Goal: Information Seeking & Learning: Learn about a topic

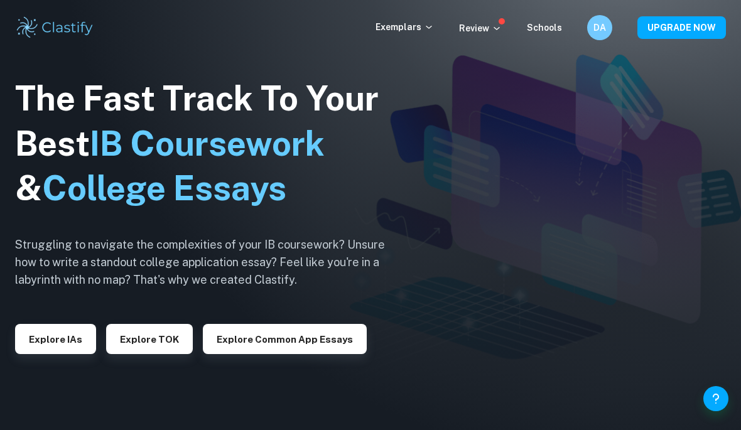
click at [63, 354] on button "Explore IAs" at bounding box center [55, 339] width 81 height 30
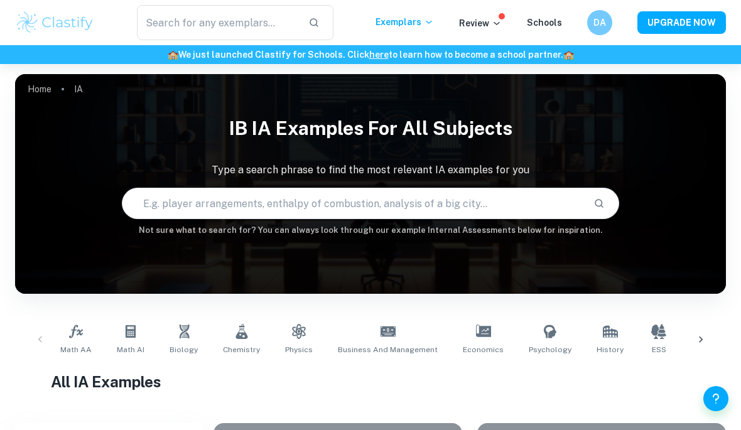
click at [185, 341] on link "Biology" at bounding box center [183, 339] width 38 height 41
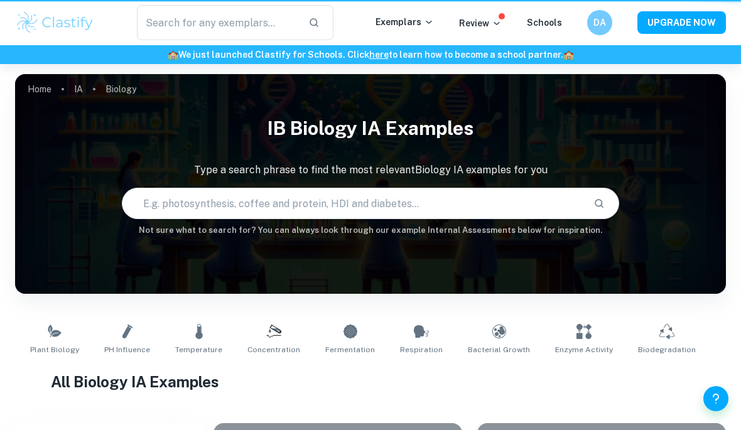
type input "Biology"
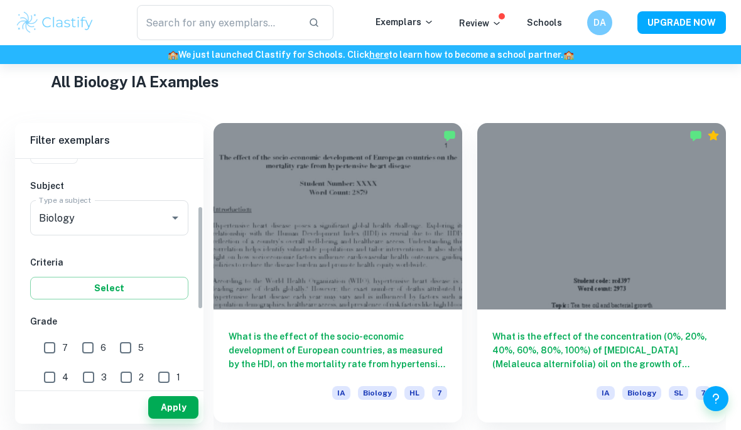
scroll to position [126, 0]
click at [56, 350] on input "7" at bounding box center [49, 346] width 25 height 25
checkbox input "true"
click at [183, 419] on button "Apply" at bounding box center [173, 407] width 50 height 23
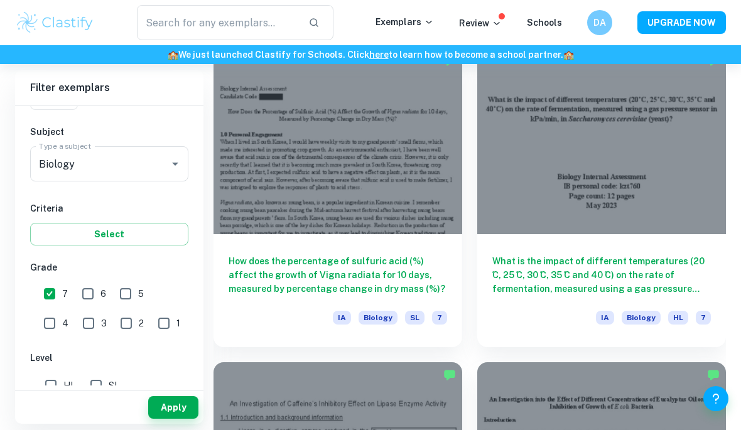
scroll to position [1946, 0]
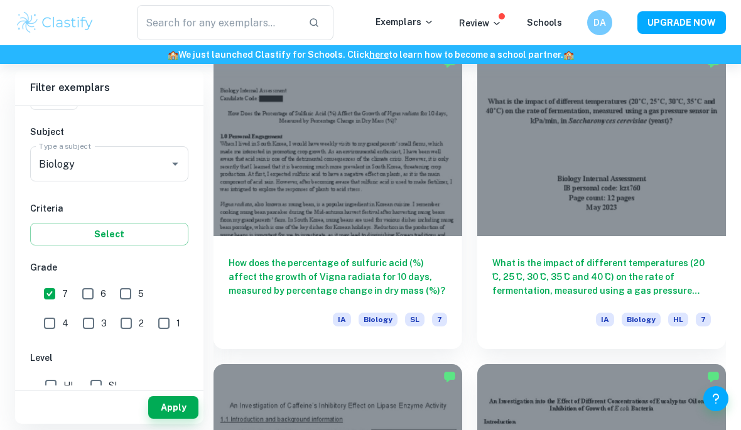
click at [54, 390] on input "HL" at bounding box center [50, 385] width 25 height 25
checkbox input "true"
click at [173, 419] on button "Apply" at bounding box center [173, 407] width 50 height 23
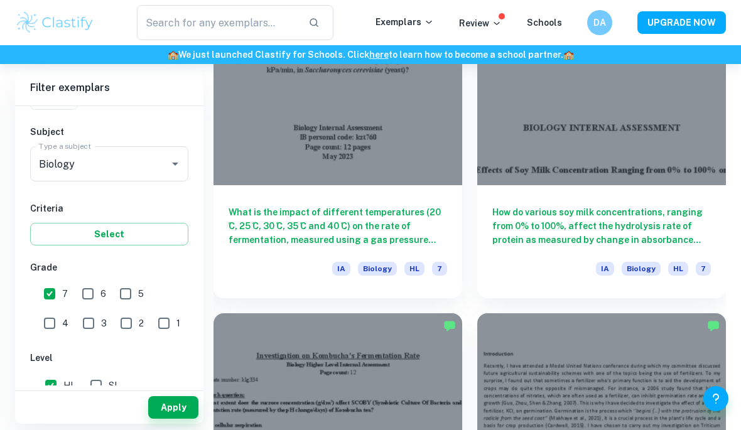
scroll to position [1993, 0]
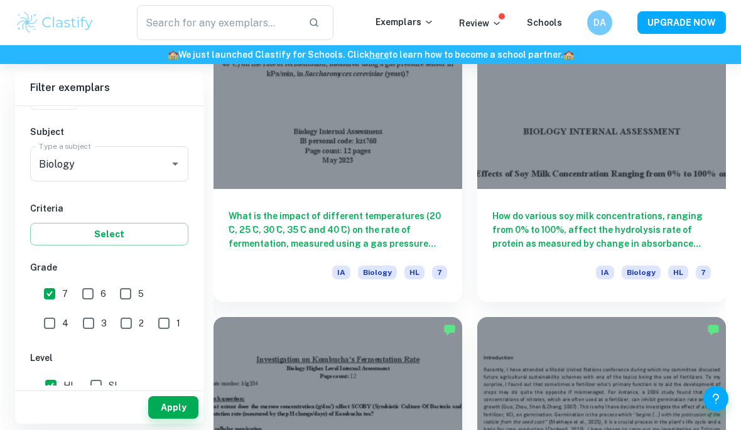
click at [660, 200] on div "How do various soy milk concentrations, ranging from 0% to 100%, affect the hyd…" at bounding box center [601, 245] width 249 height 113
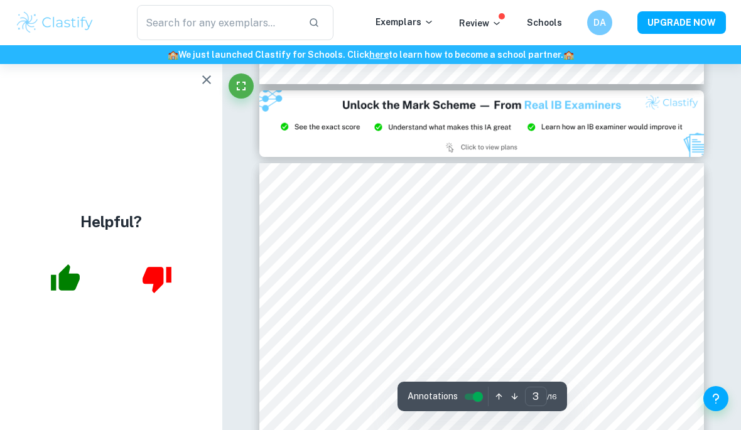
scroll to position [1318, 0]
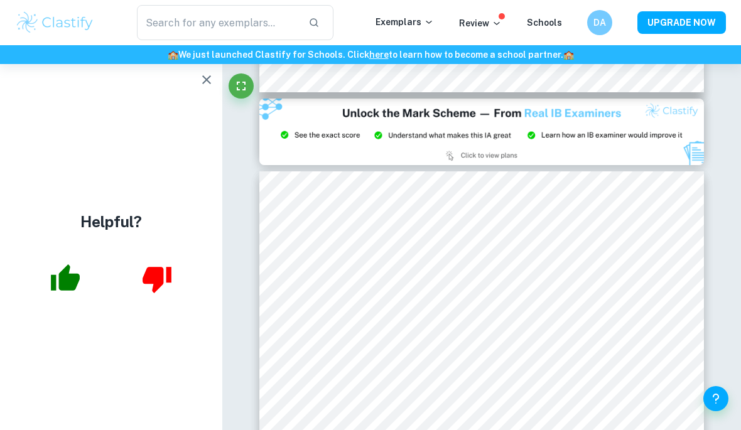
type input "2"
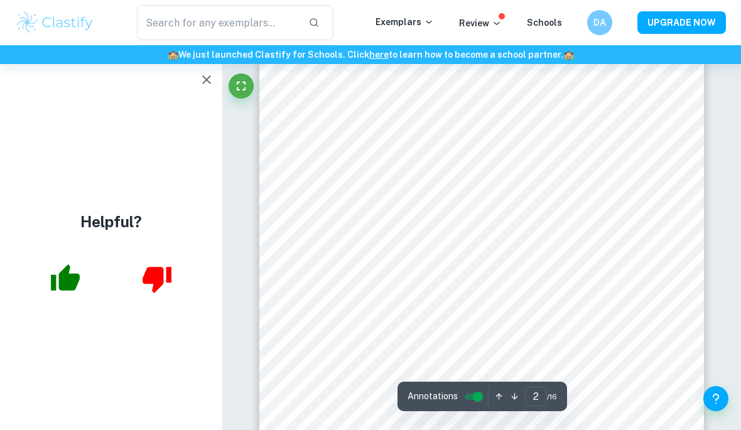
scroll to position [753, 0]
